Goal: Transaction & Acquisition: Purchase product/service

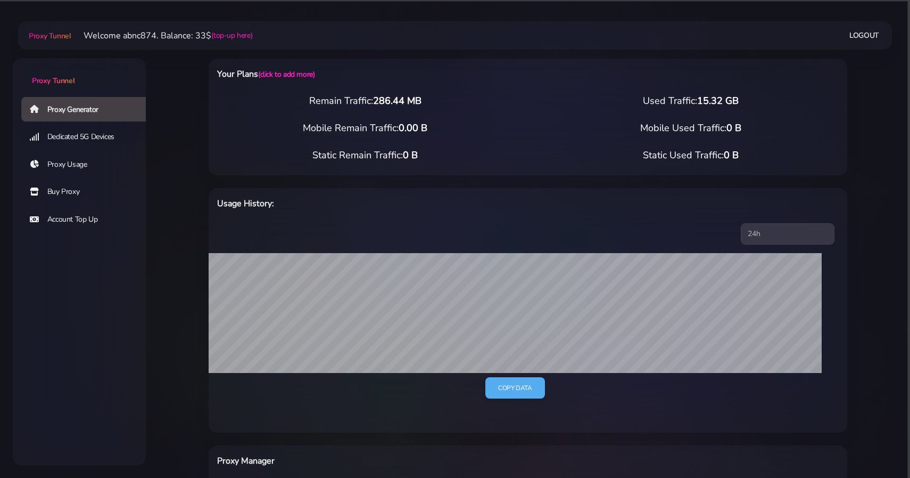
click at [93, 195] on link "Buy Proxy" at bounding box center [87, 191] width 133 height 24
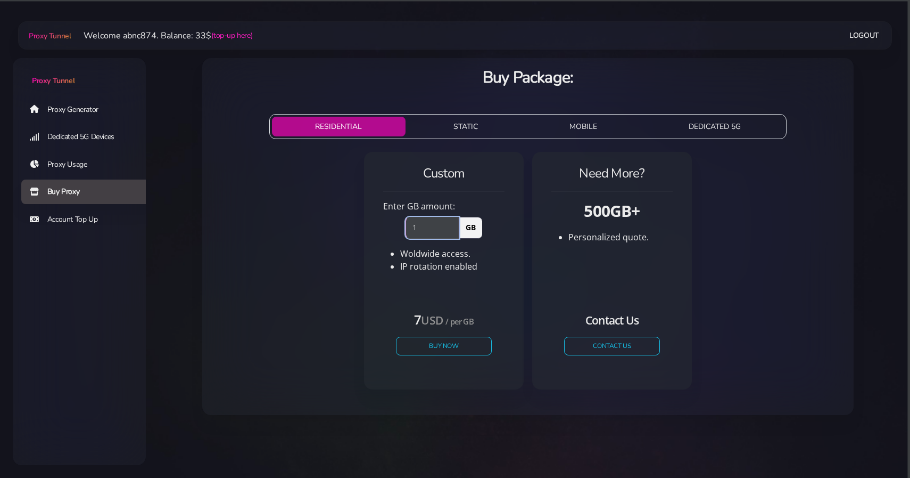
type input "1"
click at [456, 225] on input "1" at bounding box center [433, 227] width 54 height 21
click at [441, 344] on button "Buy Now" at bounding box center [444, 345] width 98 height 19
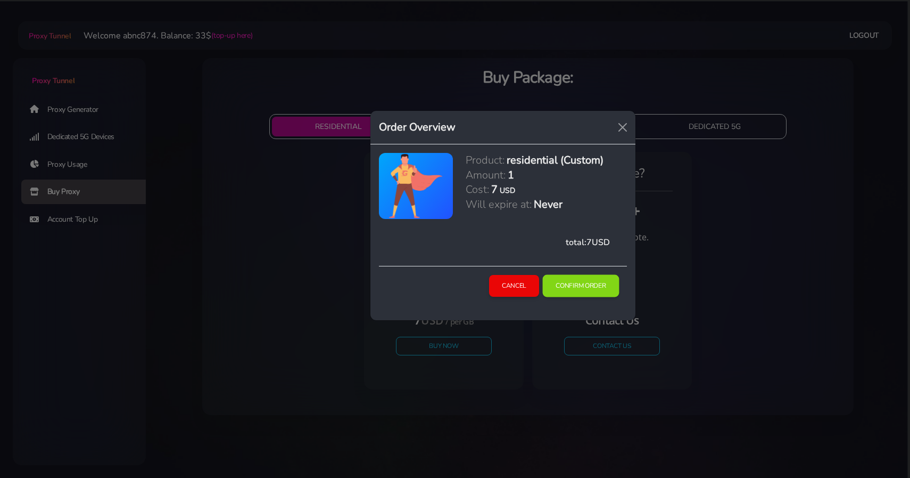
click at [574, 280] on button "Confirm Order" at bounding box center [580, 286] width 77 height 22
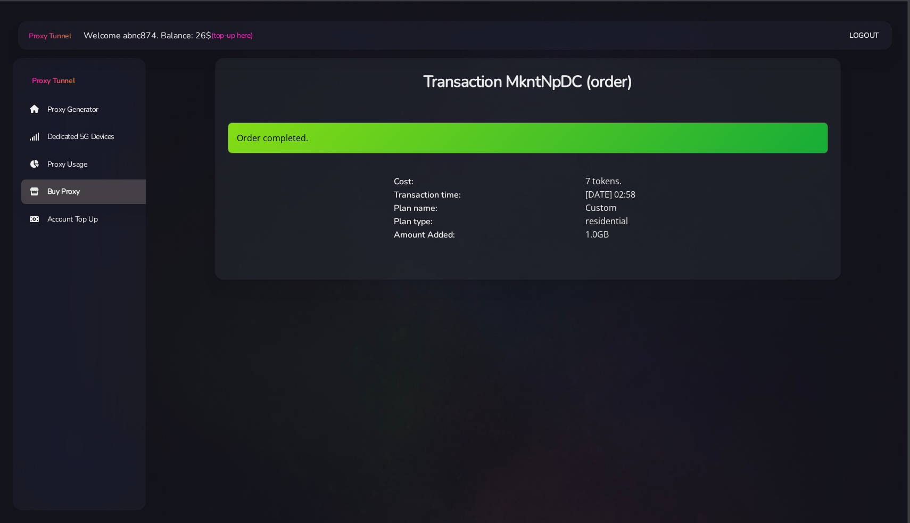
click at [85, 110] on link "Proxy Generator" at bounding box center [87, 109] width 133 height 24
